Goal: Task Accomplishment & Management: Use online tool/utility

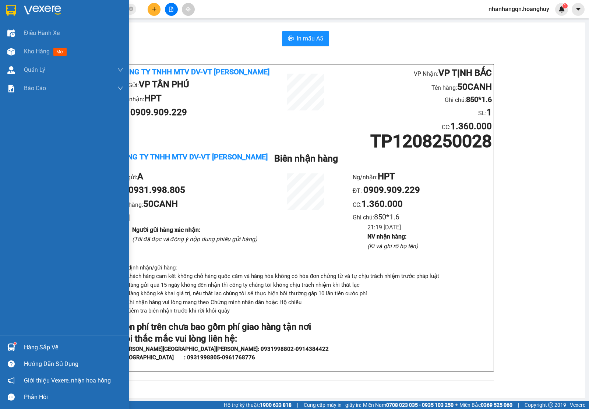
click at [14, 14] on img at bounding box center [11, 10] width 10 height 11
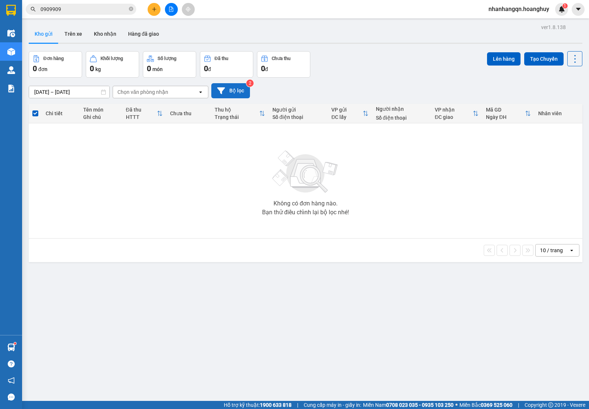
click at [223, 89] on icon at bounding box center [221, 90] width 8 height 7
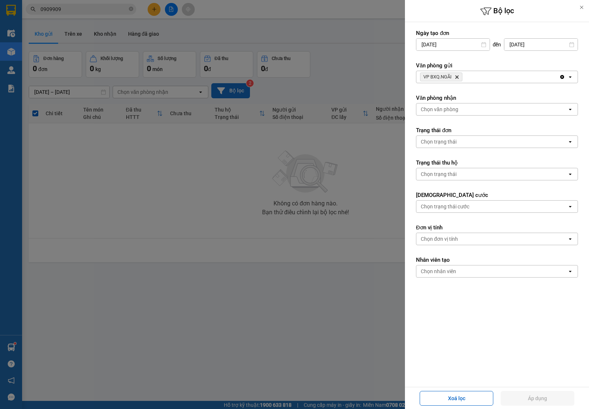
click at [459, 77] on icon "Delete" at bounding box center [457, 77] width 4 height 4
click at [459, 77] on div "Chọn văn phòng" at bounding box center [491, 77] width 151 height 12
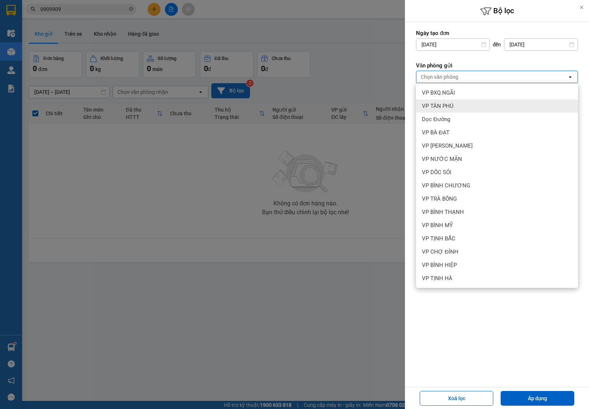
click at [454, 108] on div "VP TÂN PHÚ" at bounding box center [497, 105] width 162 height 13
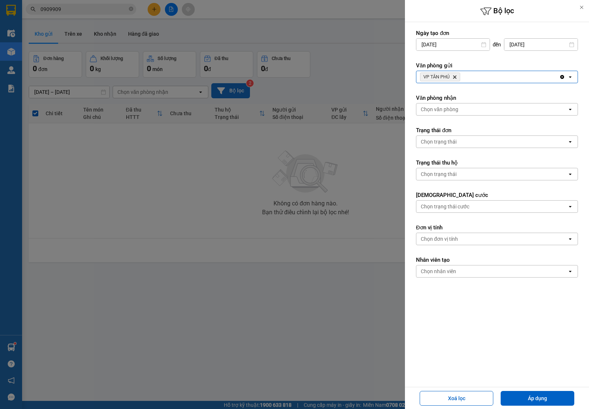
click at [441, 145] on div "Chọn trạng thái" at bounding box center [439, 141] width 36 height 7
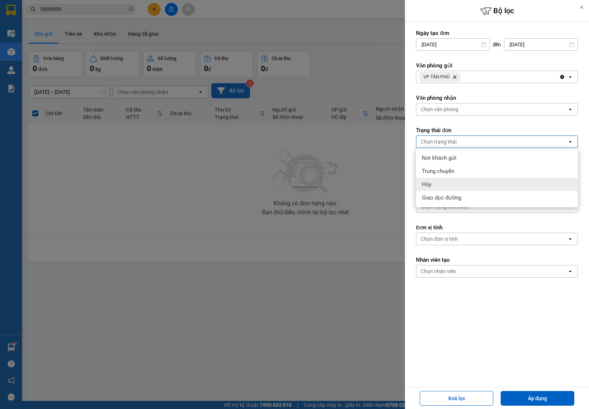
click at [444, 182] on div "Hủy" at bounding box center [497, 184] width 162 height 13
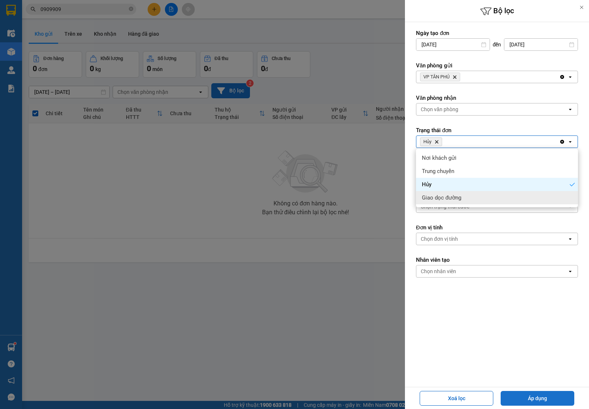
click at [555, 393] on button "Áp dụng" at bounding box center [538, 398] width 74 height 15
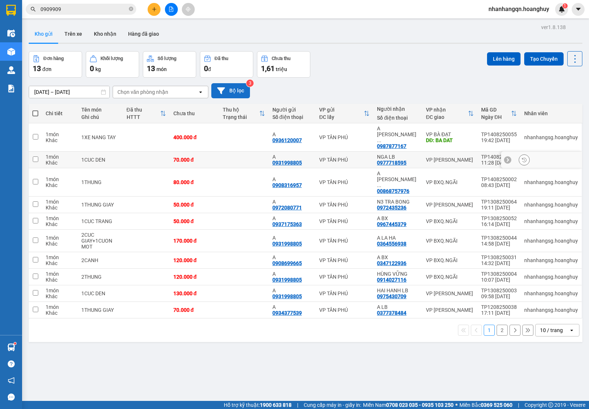
click at [352, 152] on td "VP TÂN PHÚ" at bounding box center [345, 160] width 58 height 17
checkbox input "true"
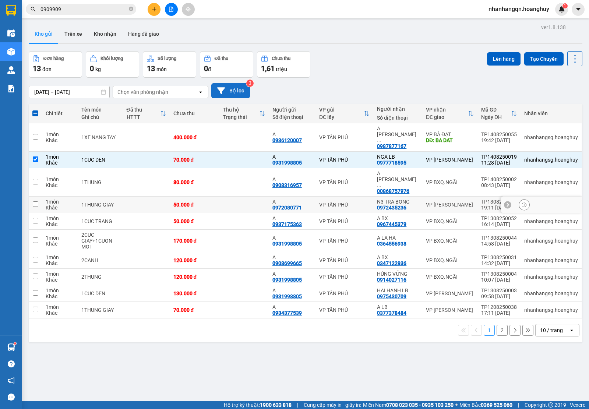
click at [358, 202] on div "VP TÂN PHÚ" at bounding box center [344, 205] width 50 height 6
checkbox input "true"
